Goal: Check status: Check status

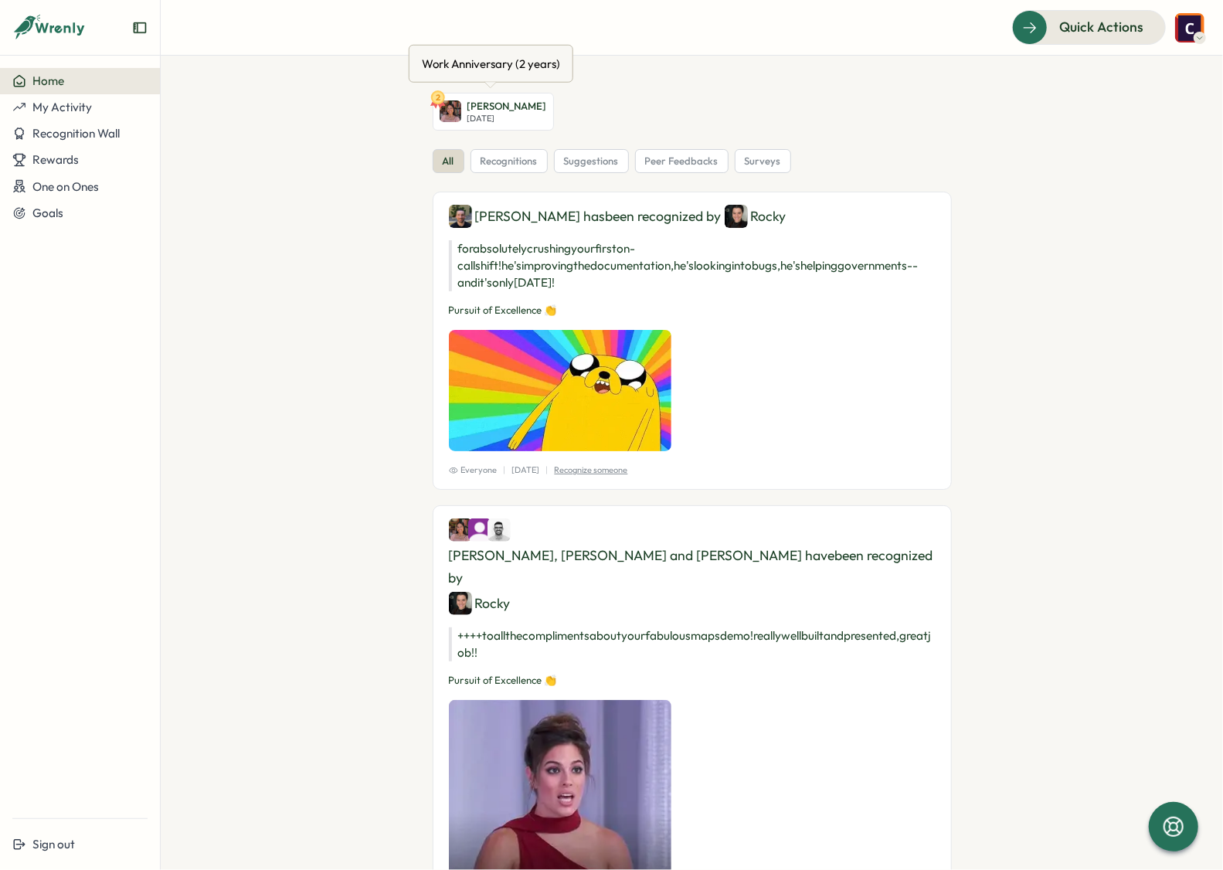
click at [457, 113] on link "2 [PERSON_NAME][DATE]" at bounding box center [493, 112] width 121 height 38
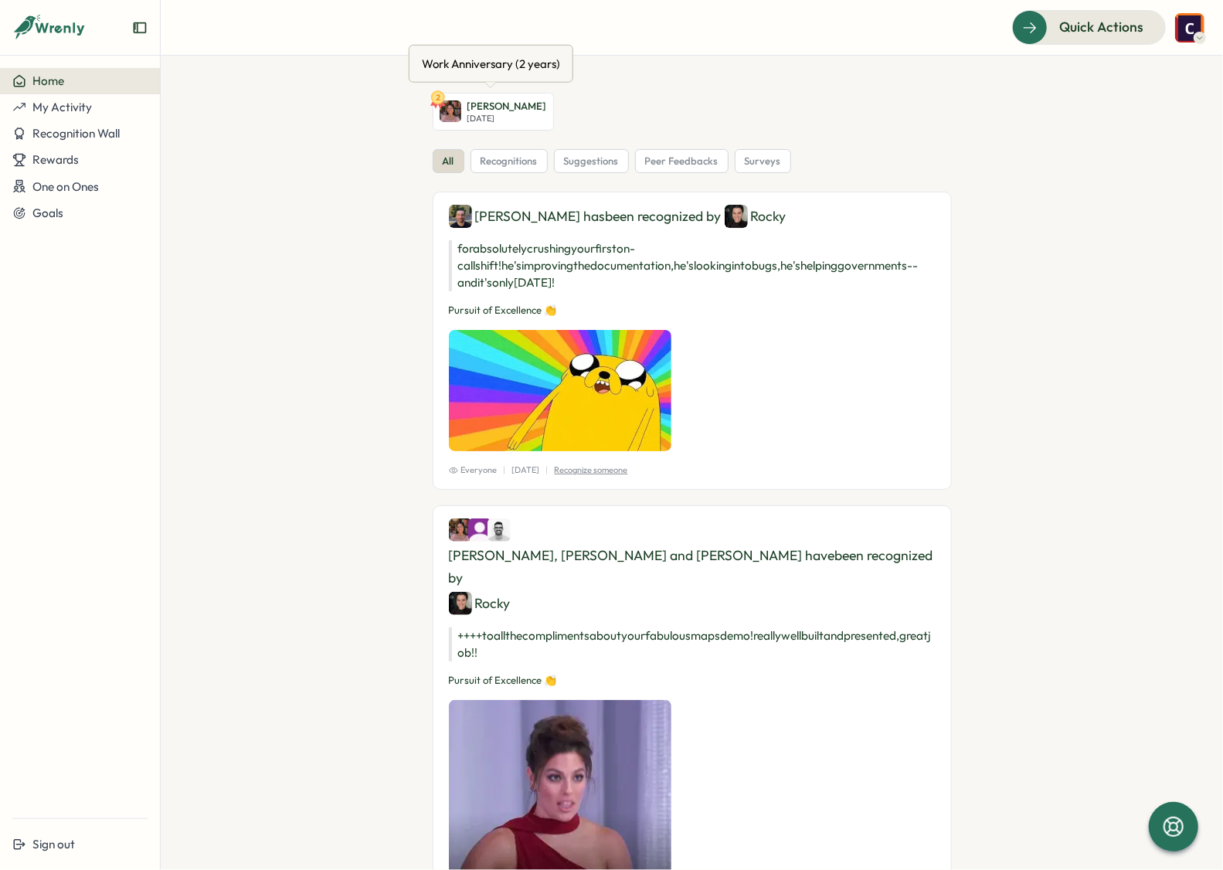
click at [469, 114] on p "[DATE]" at bounding box center [507, 119] width 80 height 10
